Goal: Transaction & Acquisition: Purchase product/service

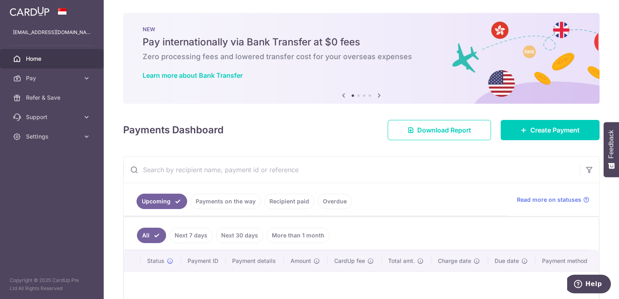
click at [290, 201] on link "Recipient paid" at bounding box center [289, 201] width 50 height 15
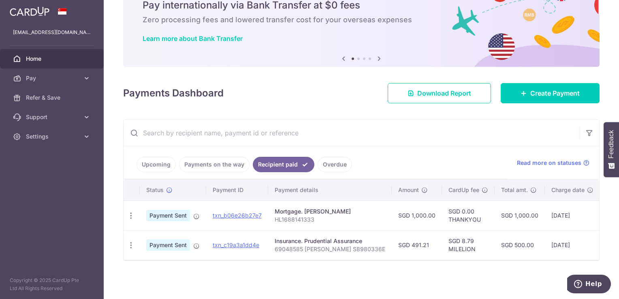
scroll to position [40, 0]
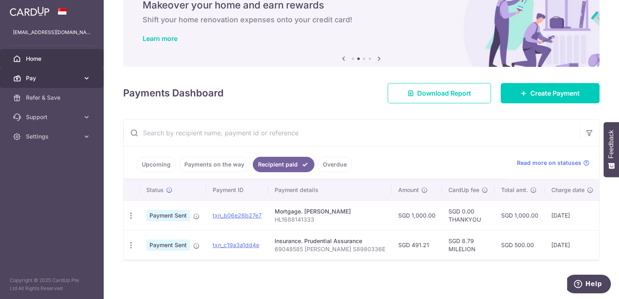
click at [83, 75] on icon at bounding box center [87, 78] width 8 height 8
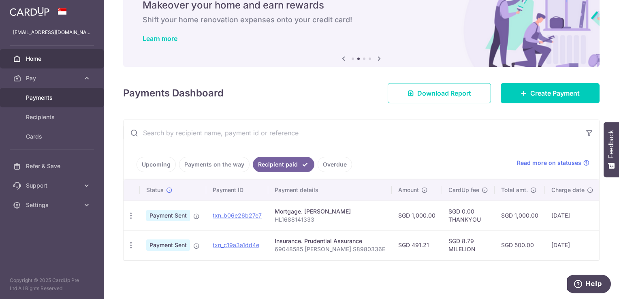
click at [67, 105] on link "Payments" at bounding box center [52, 97] width 104 height 19
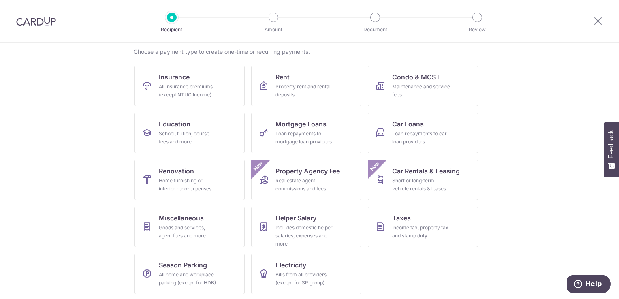
scroll to position [63, 0]
click at [457, 82] on link "Condo & MCST Maintenance and service fees" at bounding box center [423, 84] width 110 height 41
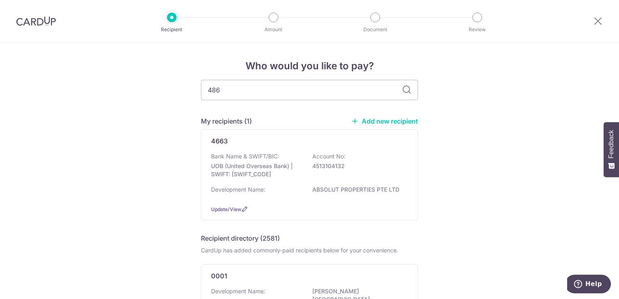
type input "4869"
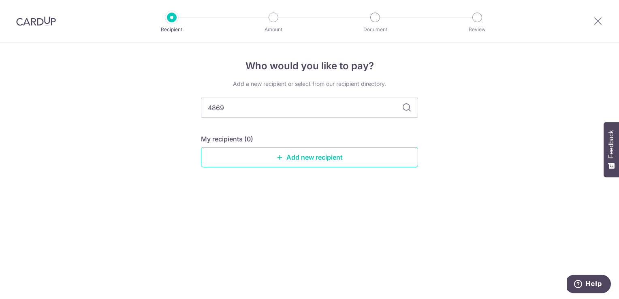
click at [403, 109] on icon at bounding box center [407, 108] width 10 height 10
click at [328, 157] on link "Add new recipient" at bounding box center [309, 157] width 217 height 20
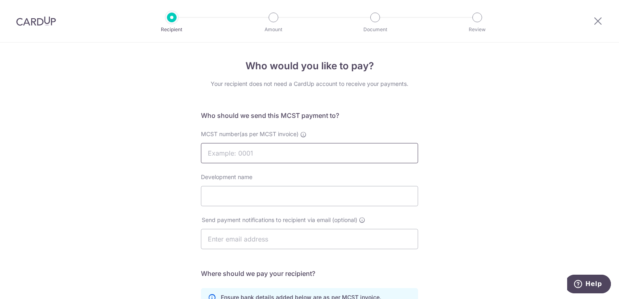
click at [289, 151] on input "MCST number(as per MCST invoice)" at bounding box center [309, 153] width 217 height 20
type input "4869"
click at [468, 168] on div "Who would you like to pay? Your recipient does not need a CardUp account to rec…" at bounding box center [309, 257] width 619 height 429
click at [238, 197] on input "Development name" at bounding box center [309, 196] width 217 height 20
